Goal: Task Accomplishment & Management: Use online tool/utility

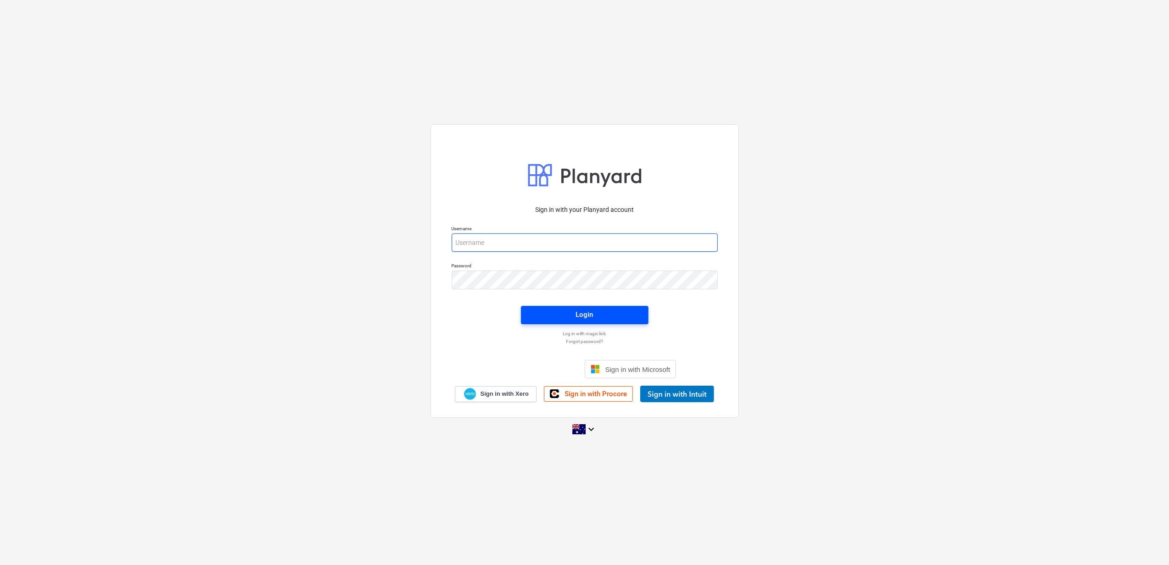
type input "[PERSON_NAME][EMAIL_ADDRESS][DOMAIN_NAME]"
click at [552, 317] on span "Login" at bounding box center [584, 315] width 105 height 12
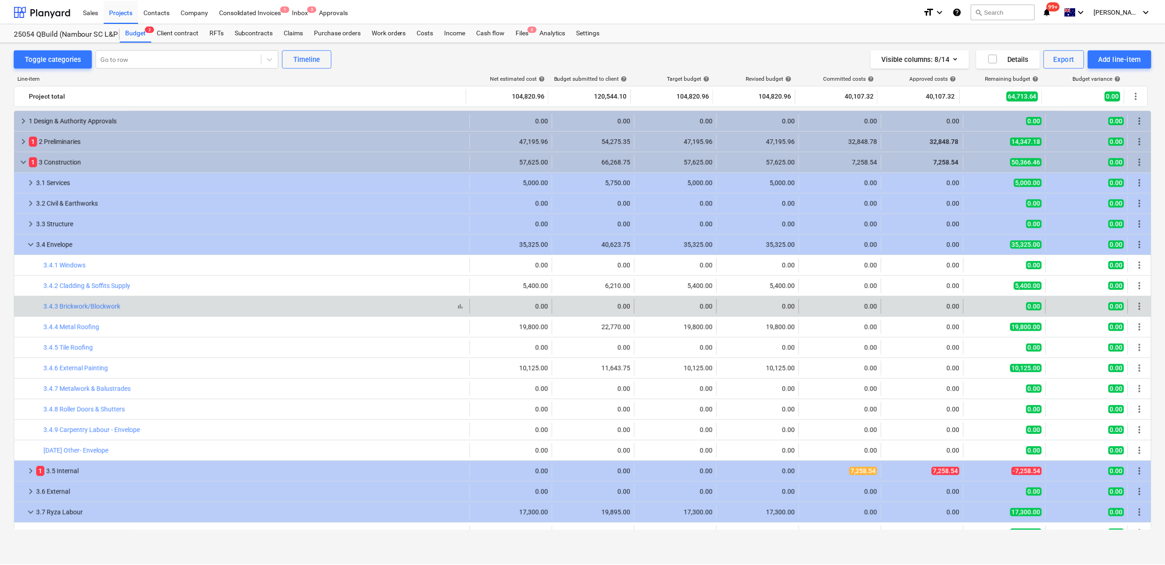
scroll to position [54, 0]
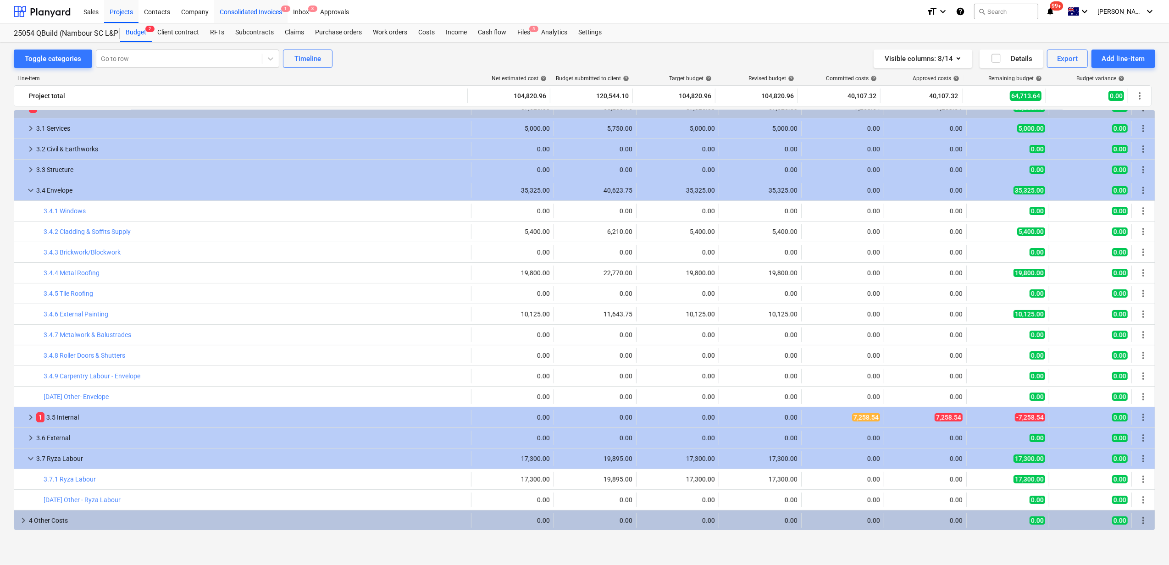
click at [272, 13] on div "Consolidated Invoices 1" at bounding box center [250, 11] width 73 height 23
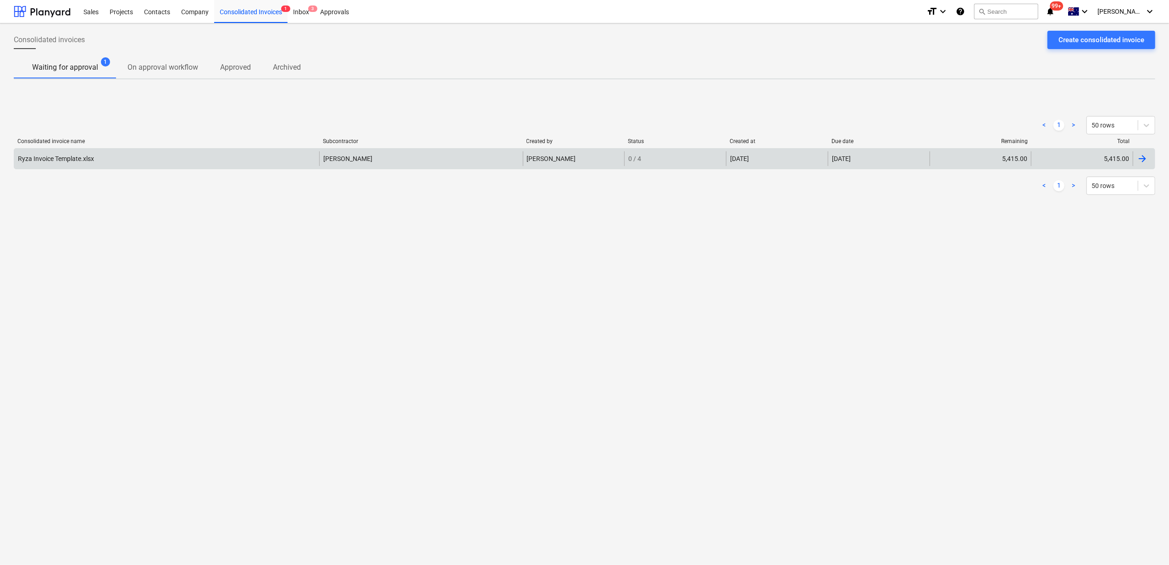
click at [234, 158] on div "Ryza Invoice Template.xlsx" at bounding box center [166, 158] width 305 height 15
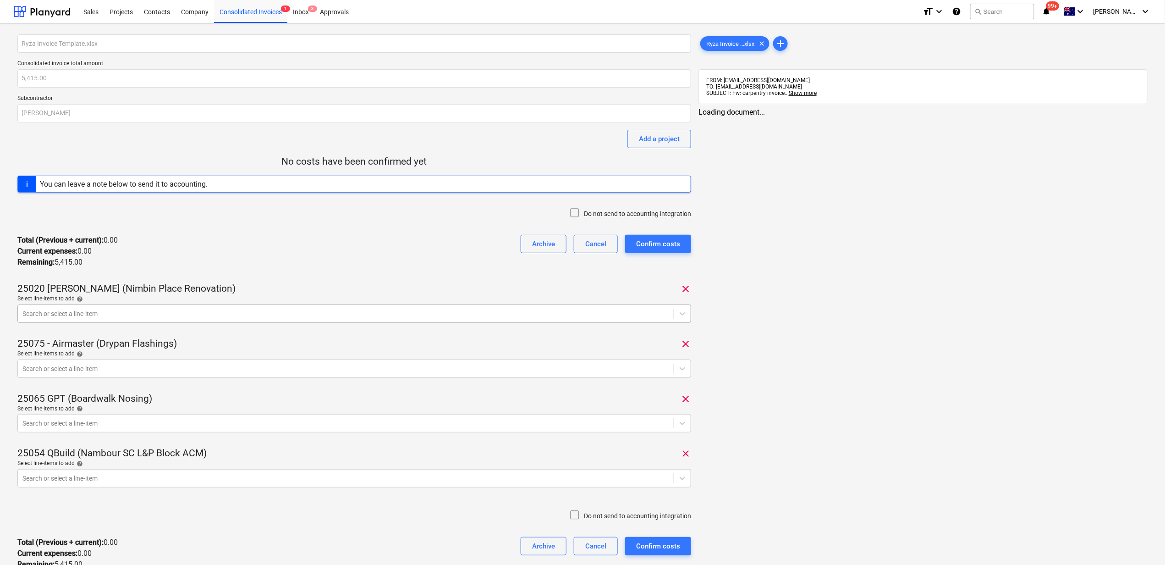
click at [334, 309] on div at bounding box center [345, 313] width 647 height 9
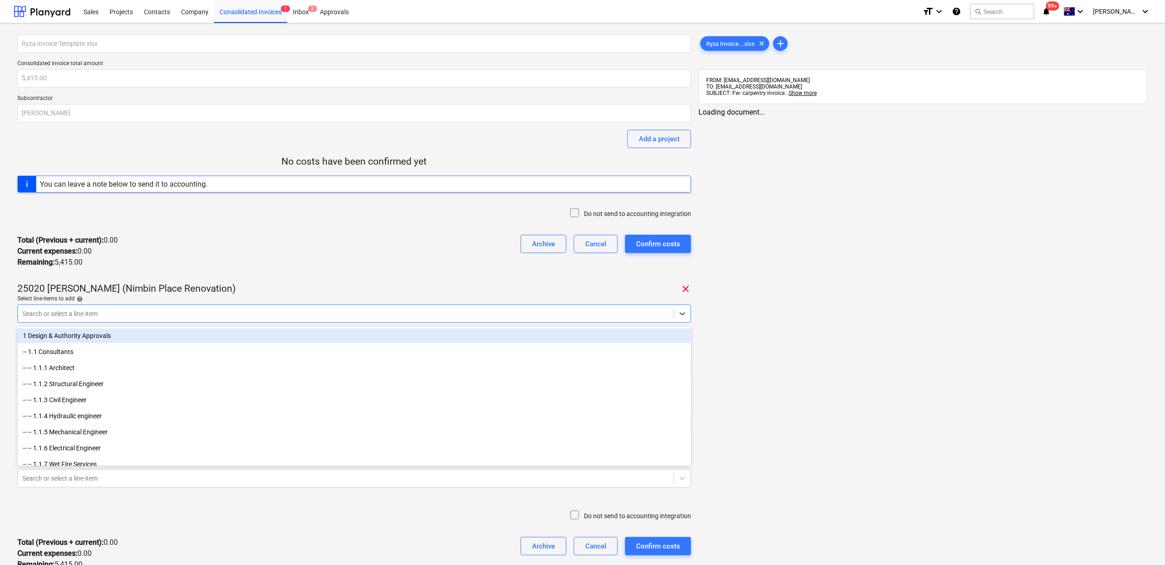
click at [334, 309] on div at bounding box center [345, 313] width 647 height 9
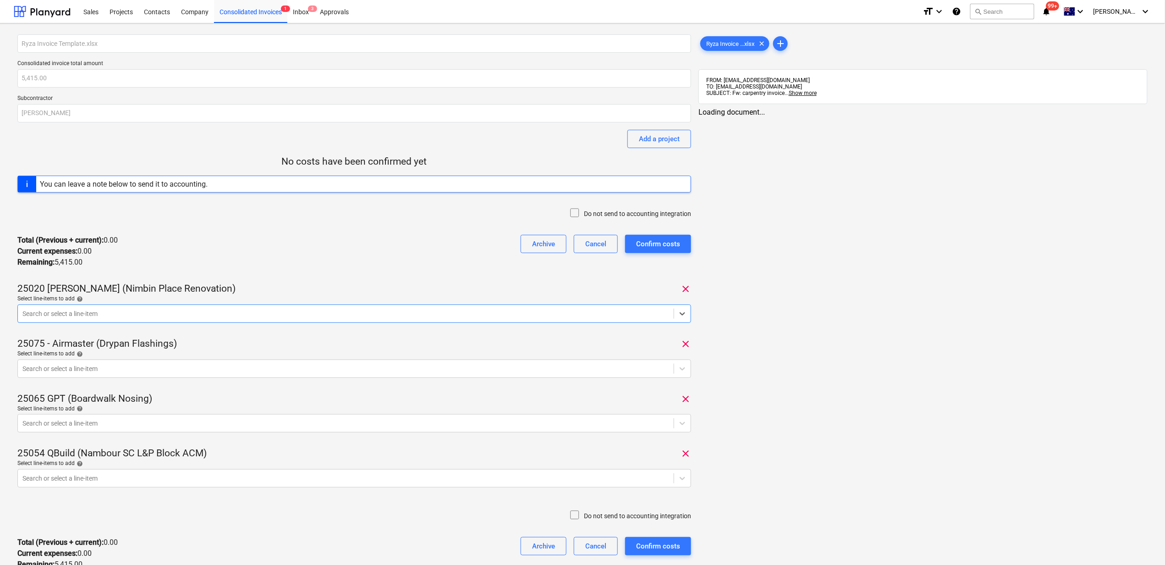
click at [343, 237] on div "Total (Previous + current) : 0.00 Current expenses : 0.00 Remaining : 5,415.00 …" at bounding box center [354, 251] width 674 height 48
